Goal: Task Accomplishment & Management: Manage account settings

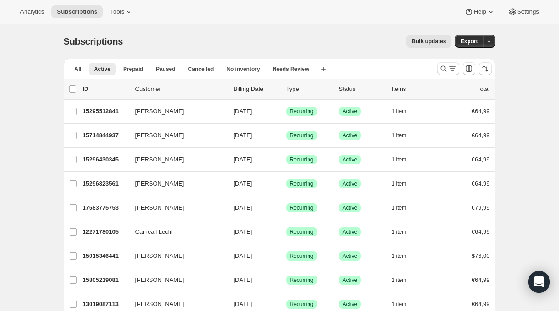
scroll to position [248, 0]
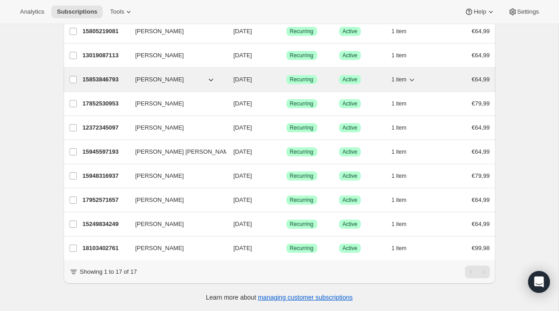
click at [117, 79] on p "15853846793" at bounding box center [105, 79] width 45 height 9
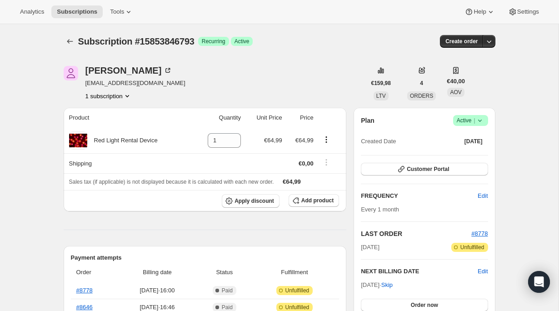
click at [480, 122] on icon at bounding box center [479, 120] width 9 height 9
click at [463, 153] on span "Cancel subscription" at bounding box center [466, 153] width 51 height 7
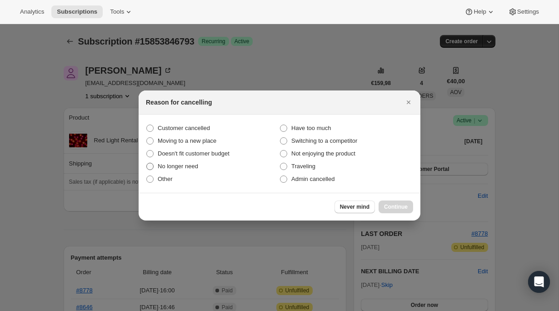
click at [151, 164] on span ":r15:" at bounding box center [149, 166] width 7 height 7
click at [147, 163] on input "No longer need" at bounding box center [146, 163] width 0 height 0
radio input "true"
click at [386, 205] on span "Continue" at bounding box center [396, 206] width 24 height 7
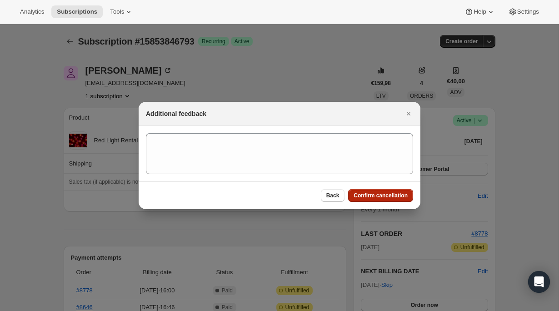
click at [366, 193] on span "Confirm cancellation" at bounding box center [380, 195] width 54 height 7
